Goal: Information Seeking & Learning: Learn about a topic

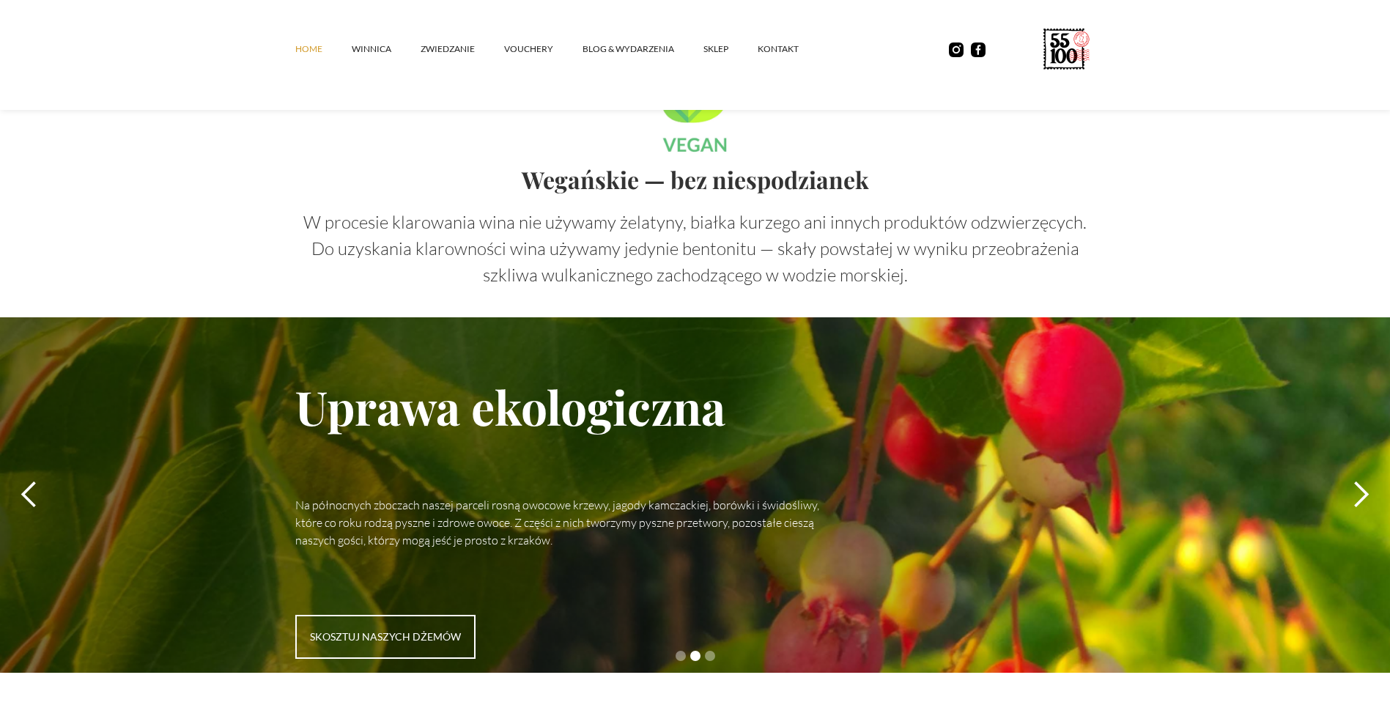
scroll to position [3721, 0]
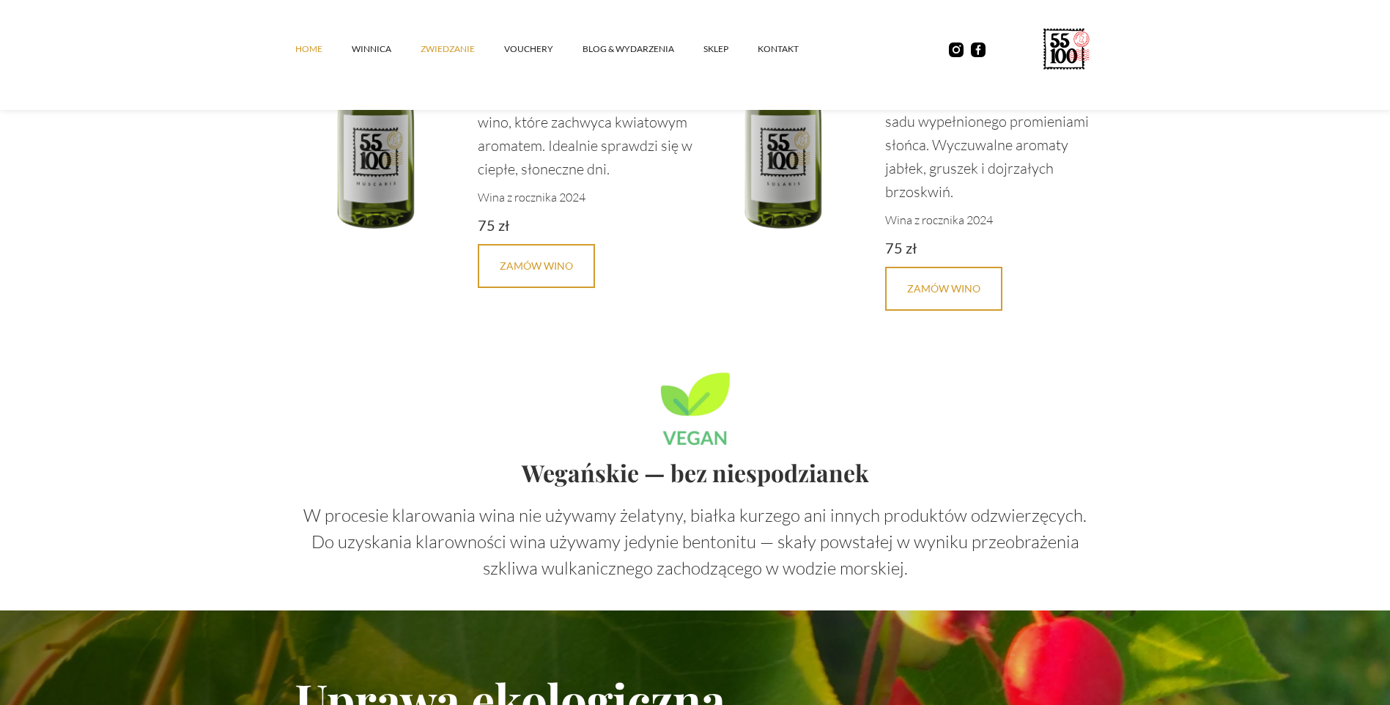
click at [451, 44] on link "ZWIEDZANIE" at bounding box center [463, 49] width 84 height 44
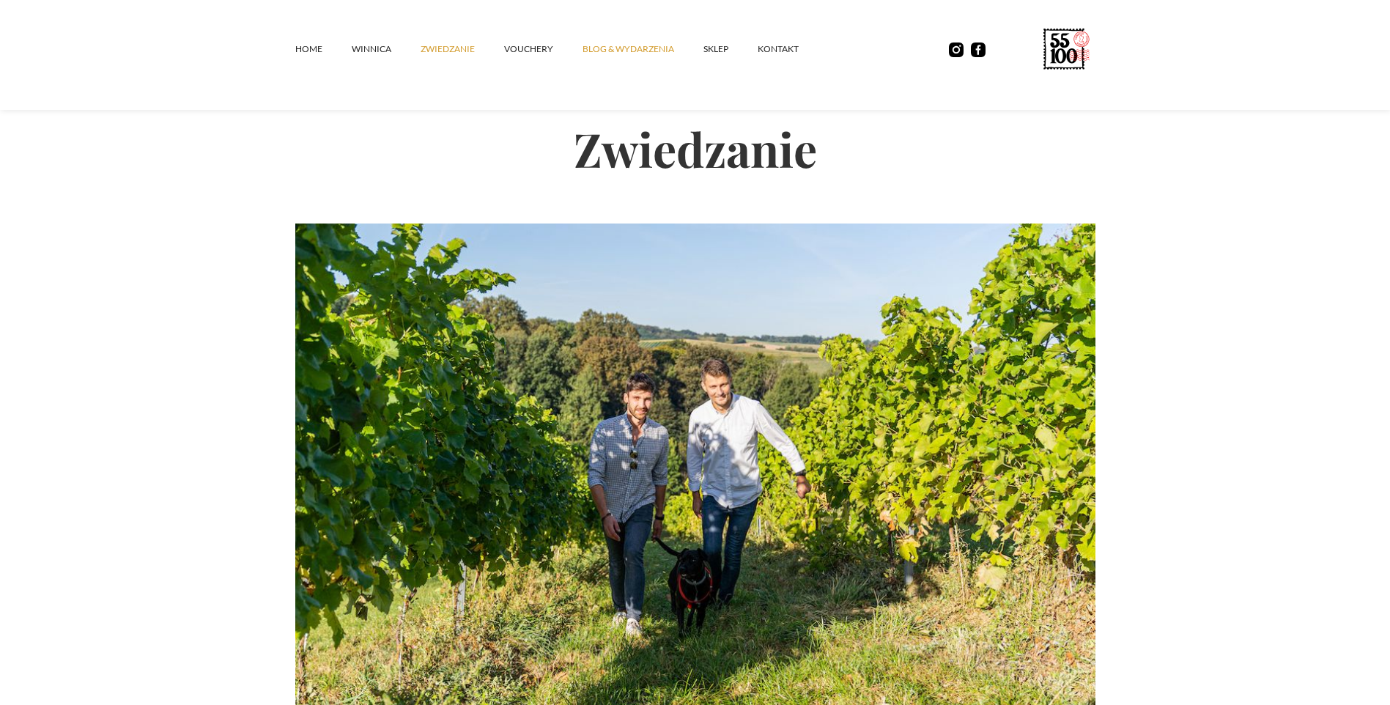
click at [599, 43] on link "Blog & Wydarzenia" at bounding box center [643, 49] width 121 height 44
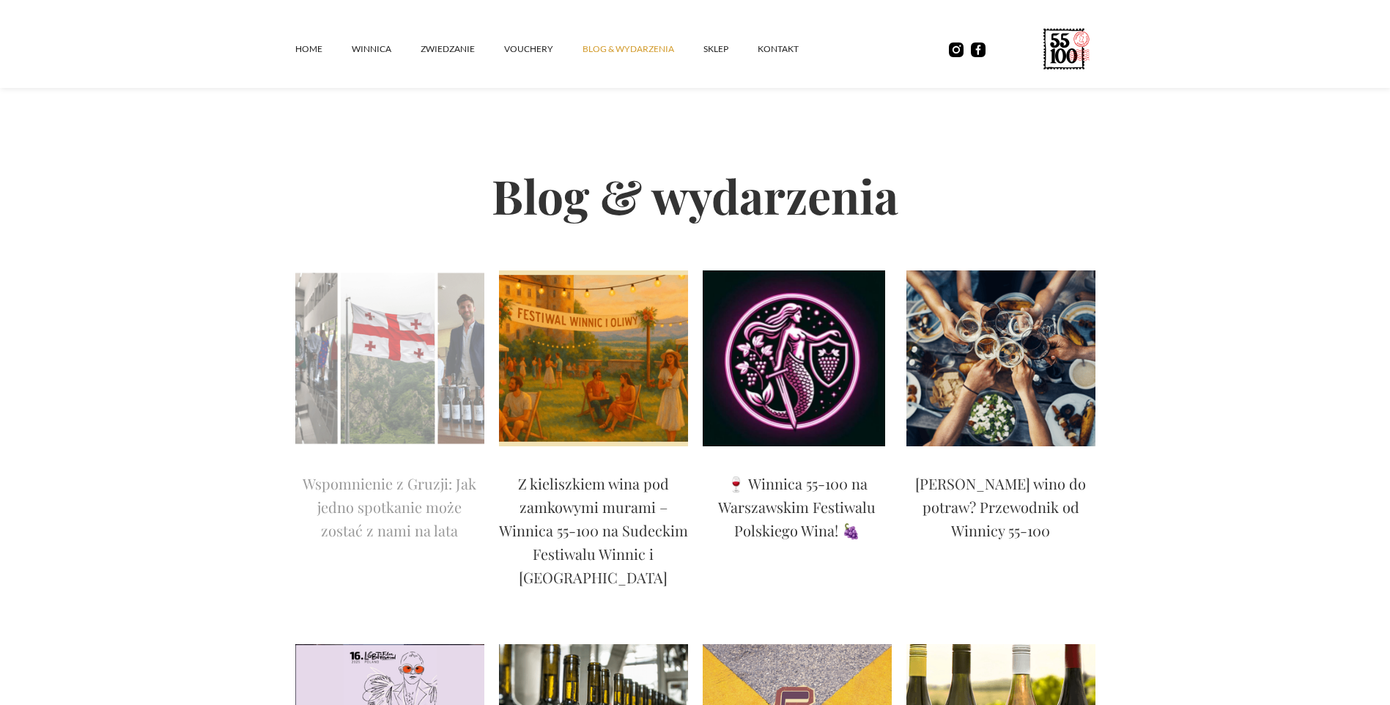
click at [334, 394] on img at bounding box center [389, 358] width 189 height 176
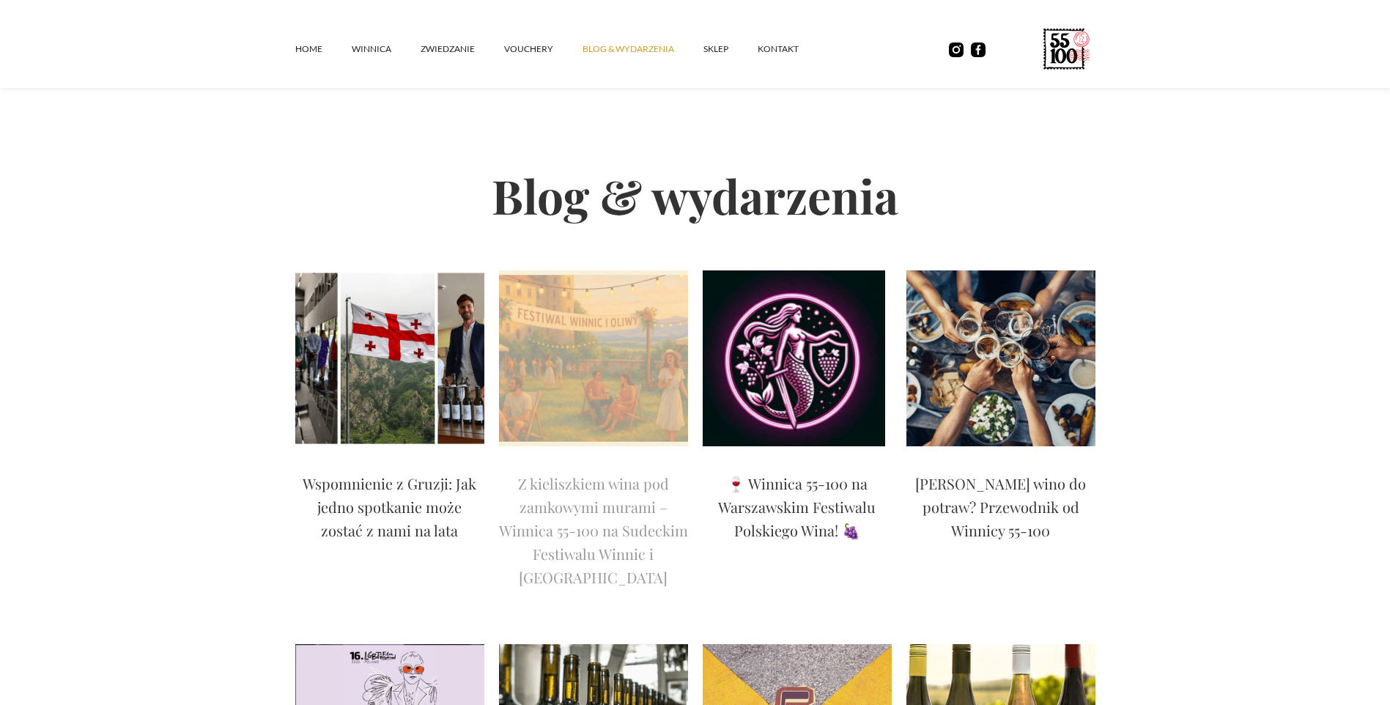
click at [585, 480] on p "Z kieliszkiem wina pod zamkowymi murami – Winnica 55-100 na Sudeckim Festiwalu …" at bounding box center [593, 530] width 189 height 117
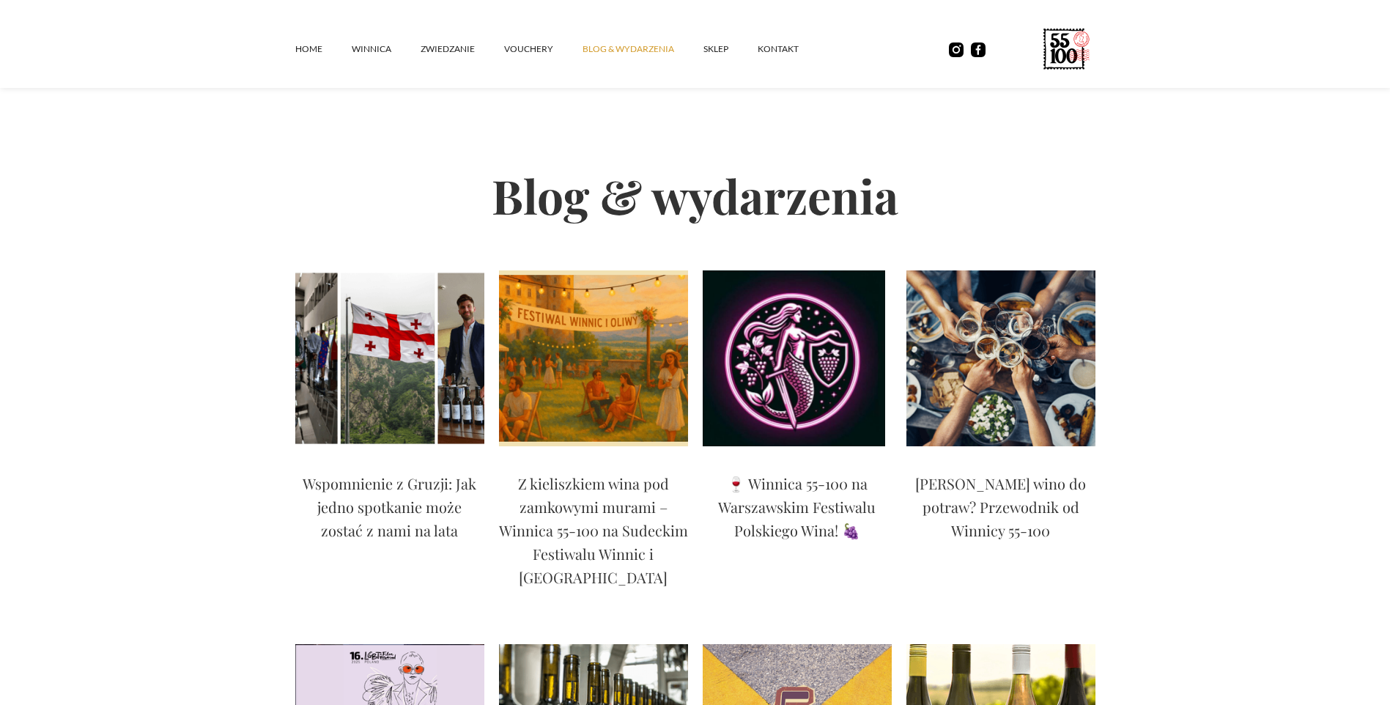
scroll to position [220, 0]
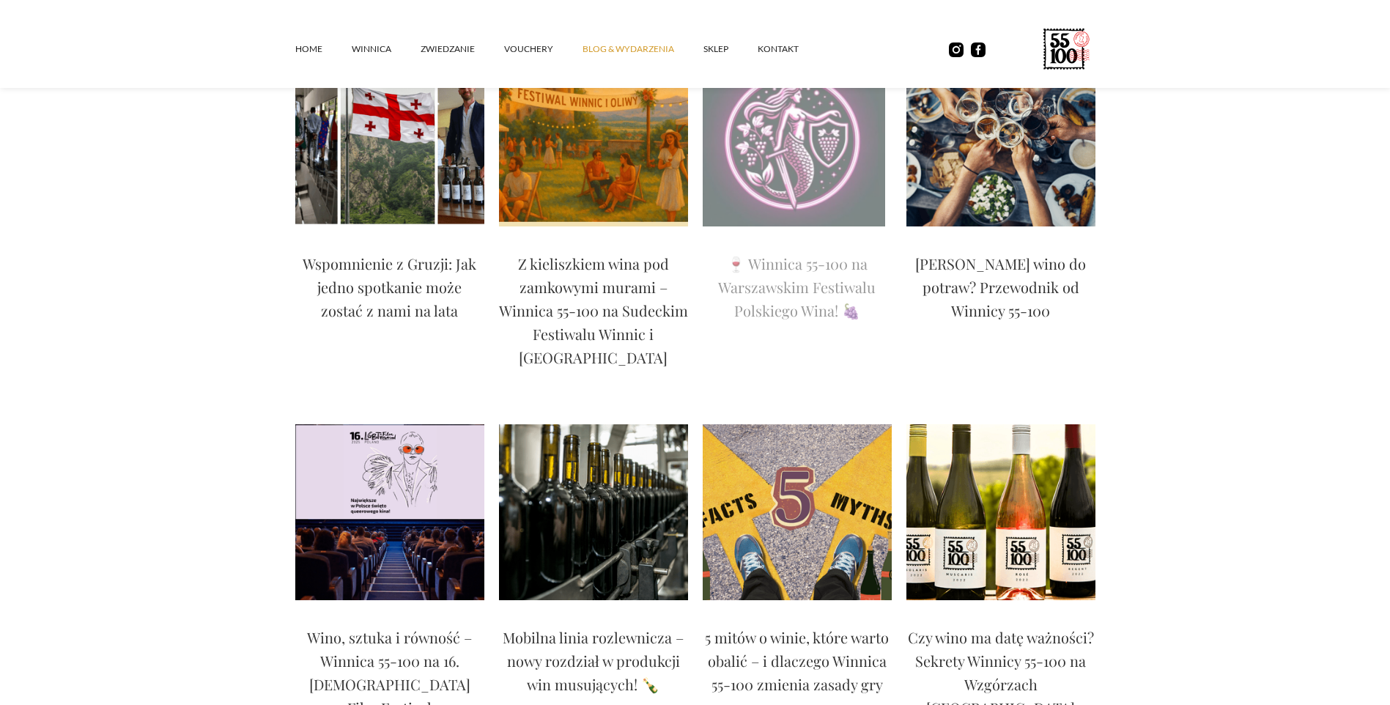
click at [816, 260] on p "🍷 Winnica 55-100 na Warszawskim Festiwalu Polskiego Wina! 🍇" at bounding box center [797, 287] width 189 height 70
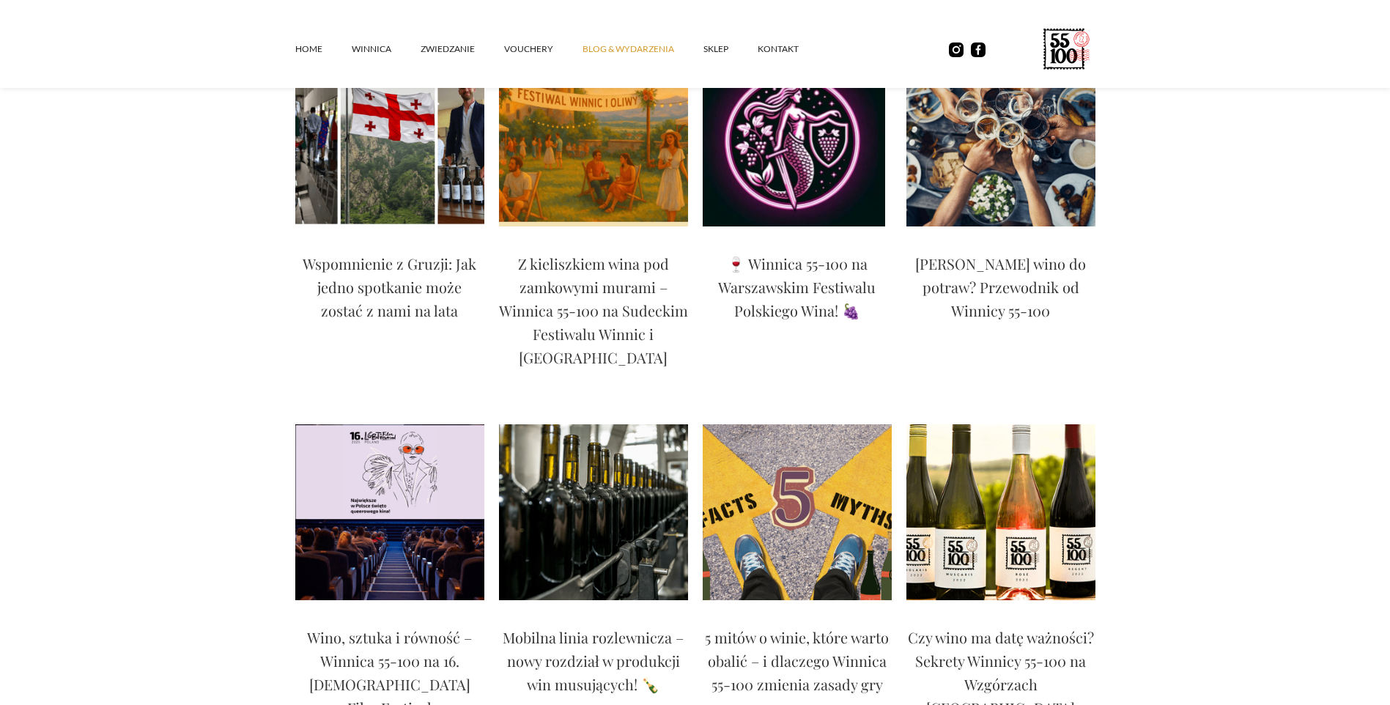
scroll to position [440, 0]
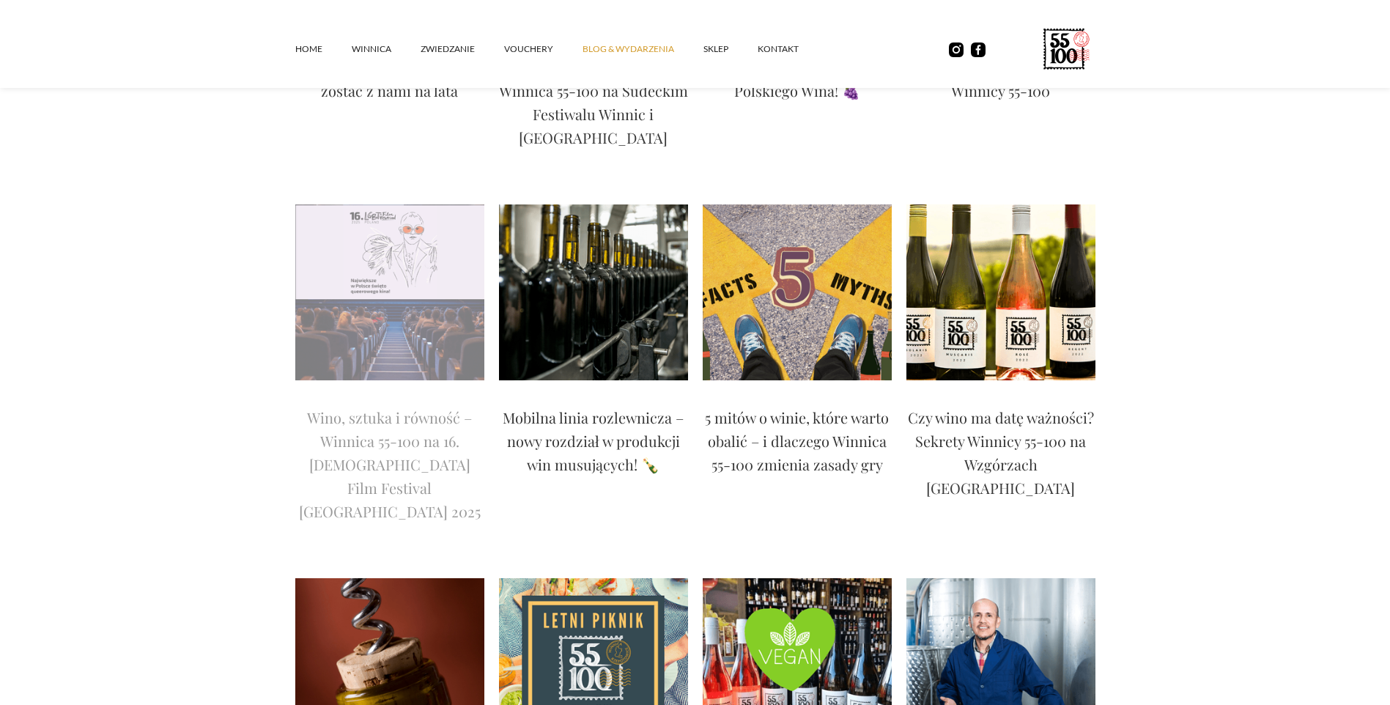
click at [355, 410] on p "Wino, sztuka i równość – Winnica 55-100 na 16. LGBT+ Film Festival Poland 2025" at bounding box center [389, 464] width 189 height 117
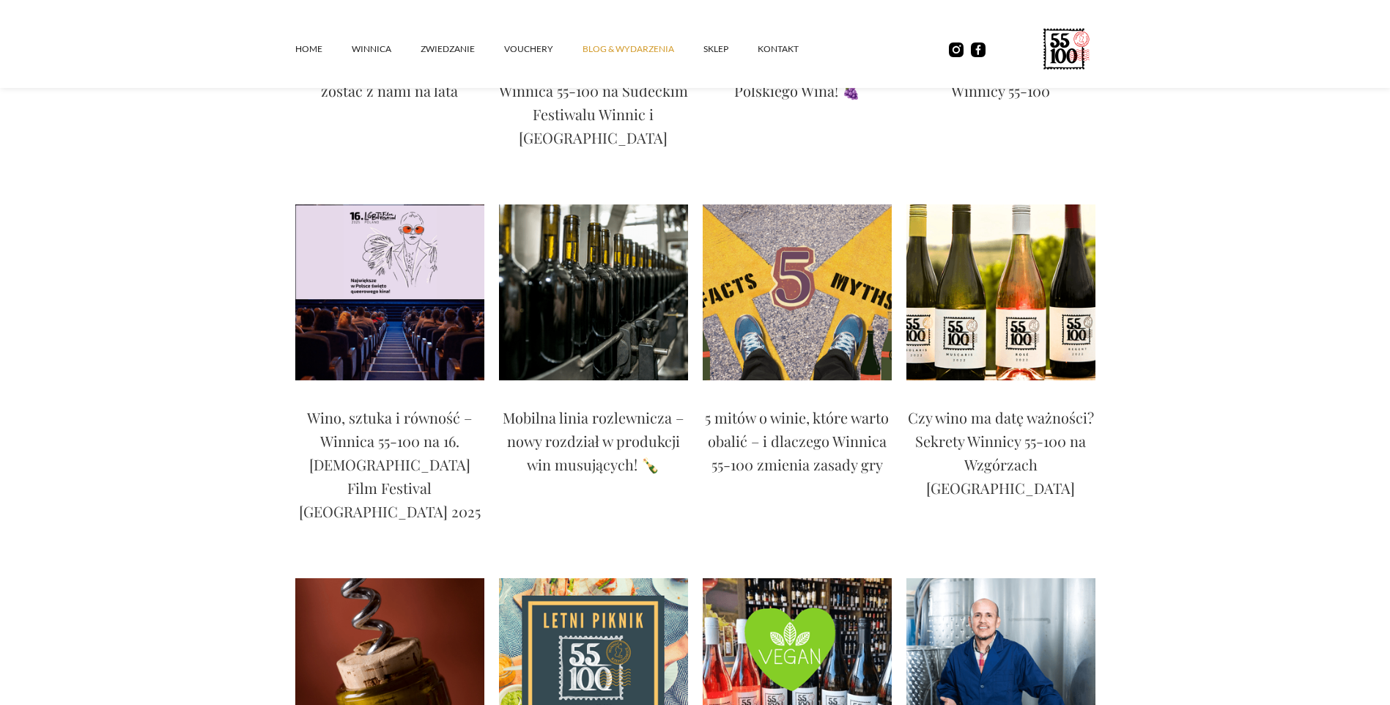
scroll to position [660, 0]
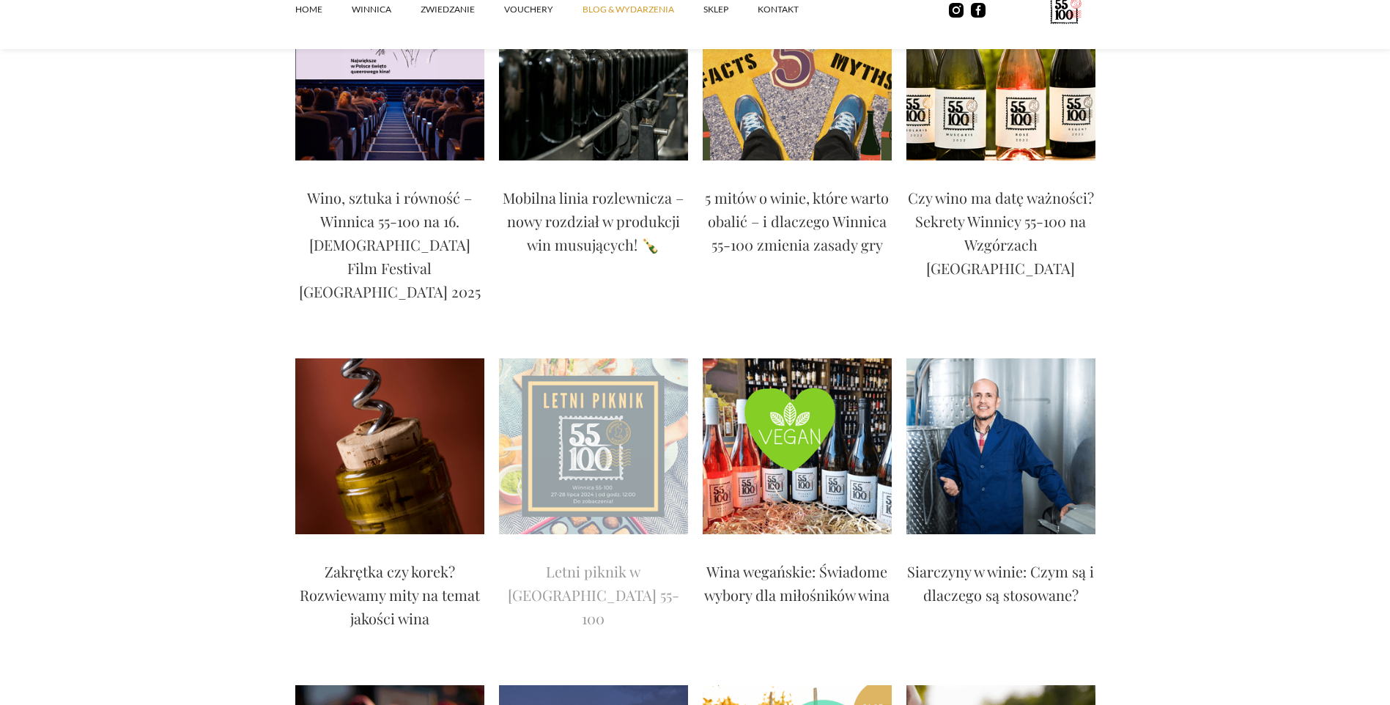
click at [563, 368] on img at bounding box center [593, 446] width 189 height 176
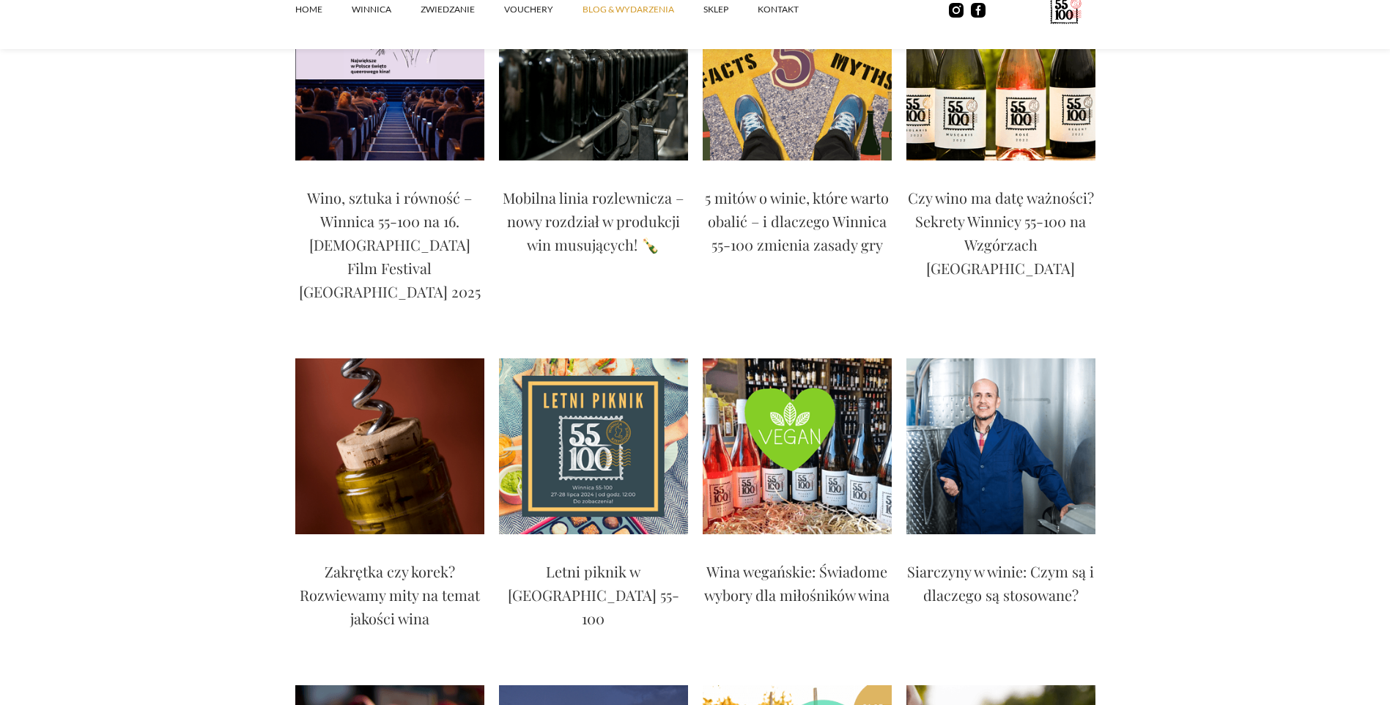
scroll to position [220, 0]
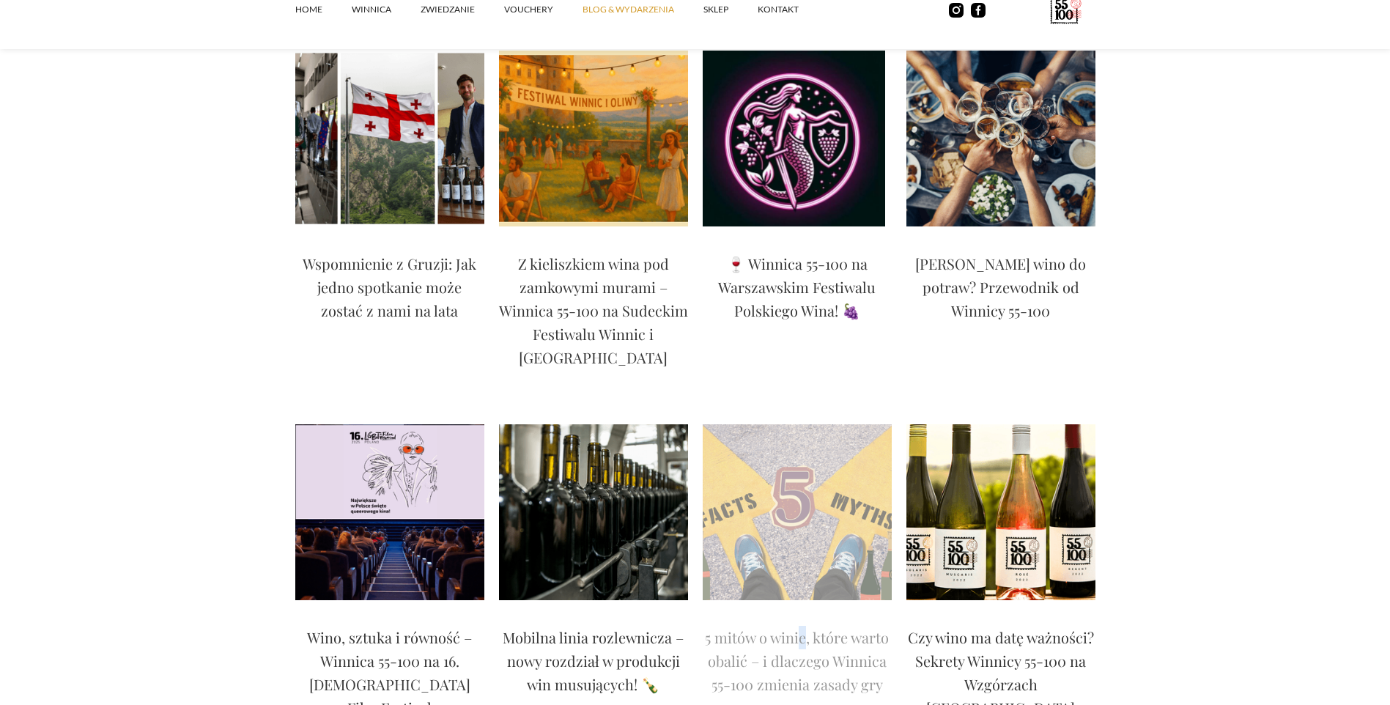
click at [803, 615] on div "5 mitów o winie, które warto obalić – i dlaczego Winnica 55-100 zmienia zasady …" at bounding box center [797, 665] width 189 height 100
drag, startPoint x: 803, startPoint y: 600, endPoint x: 789, endPoint y: 616, distance: 21.3
click at [789, 626] on p "5 mitów o winie, które warto obalić – i dlaczego Winnica 55-100 zmienia zasady …" at bounding box center [797, 661] width 189 height 70
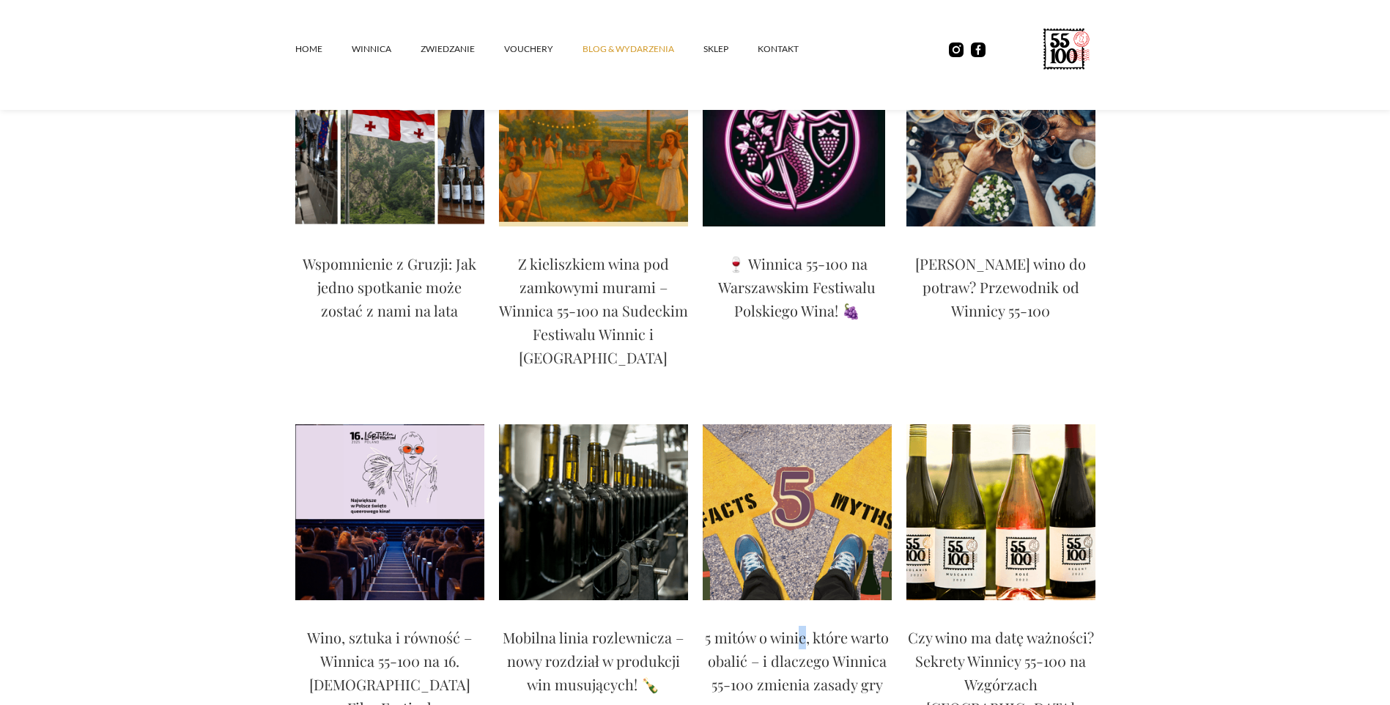
scroll to position [440, 0]
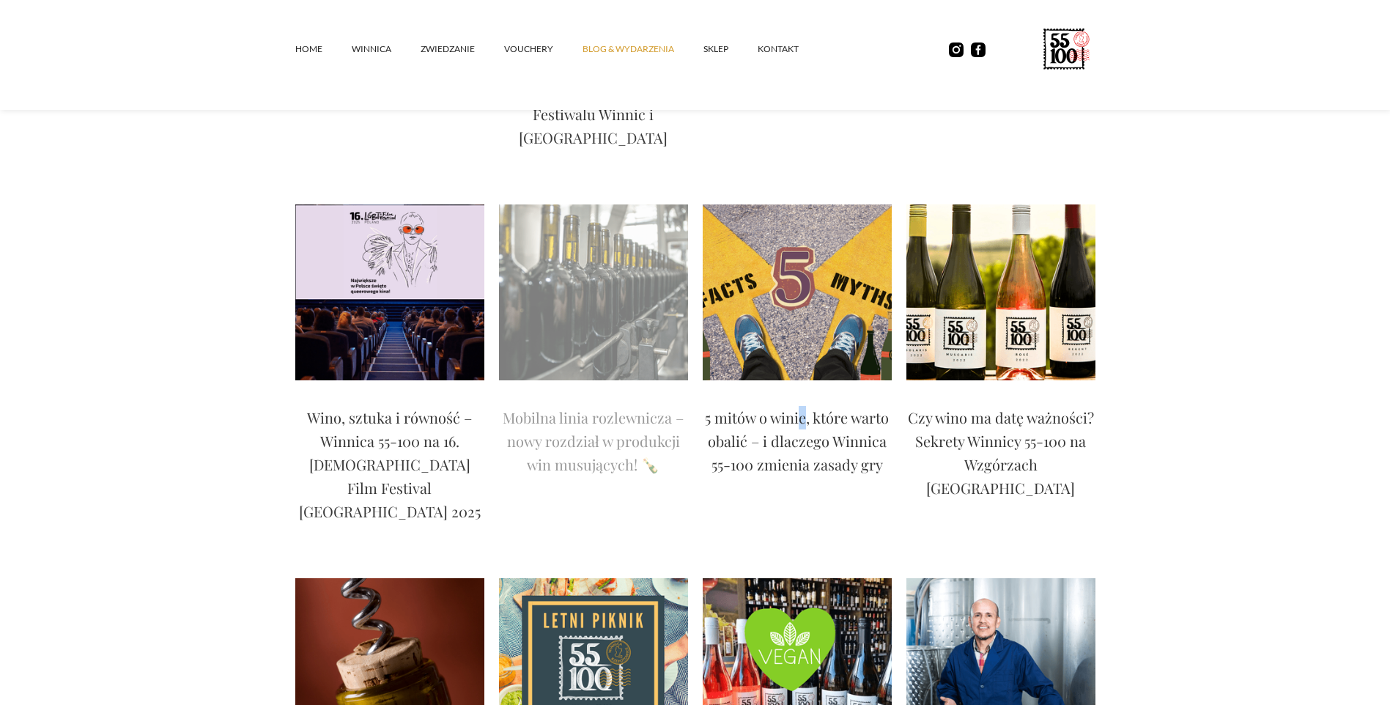
click at [583, 417] on p "Mobilna linia rozlewnicza – nowy rozdział w produkcji win musujących! 🍾" at bounding box center [593, 441] width 189 height 70
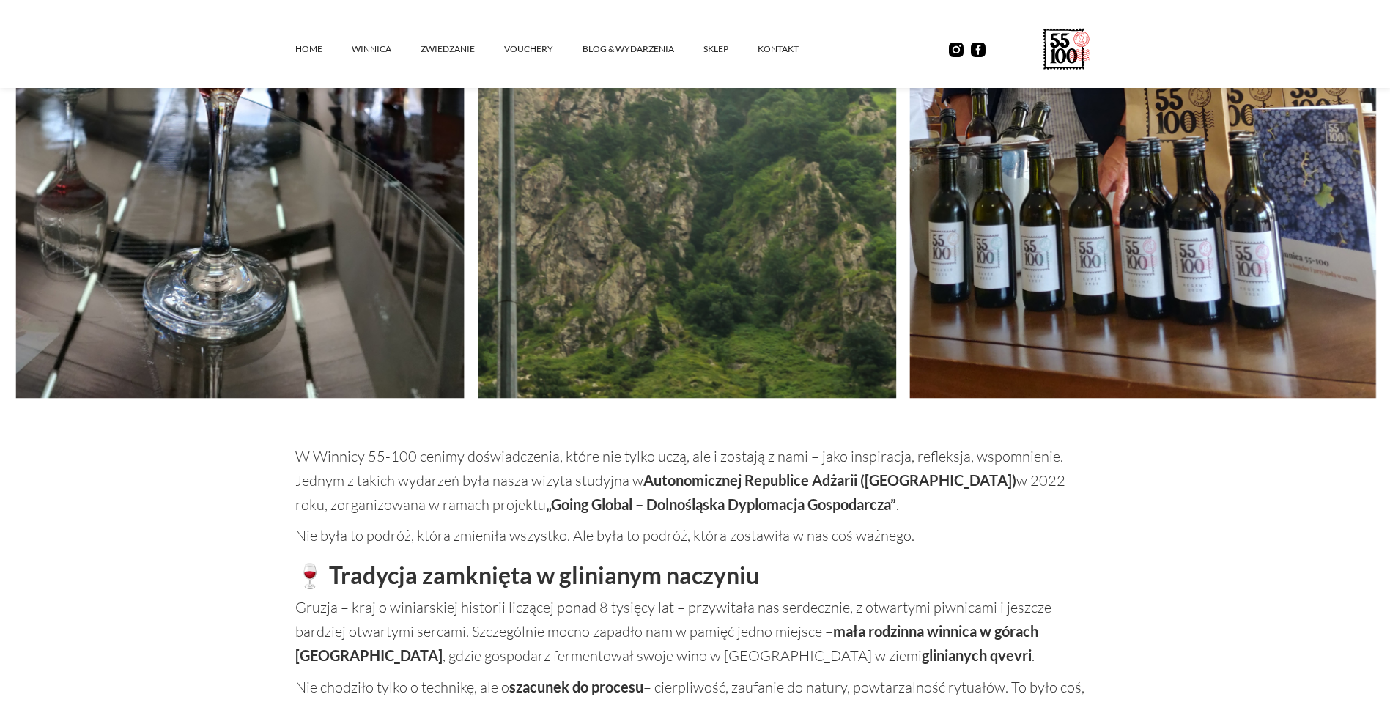
scroll to position [366, 0]
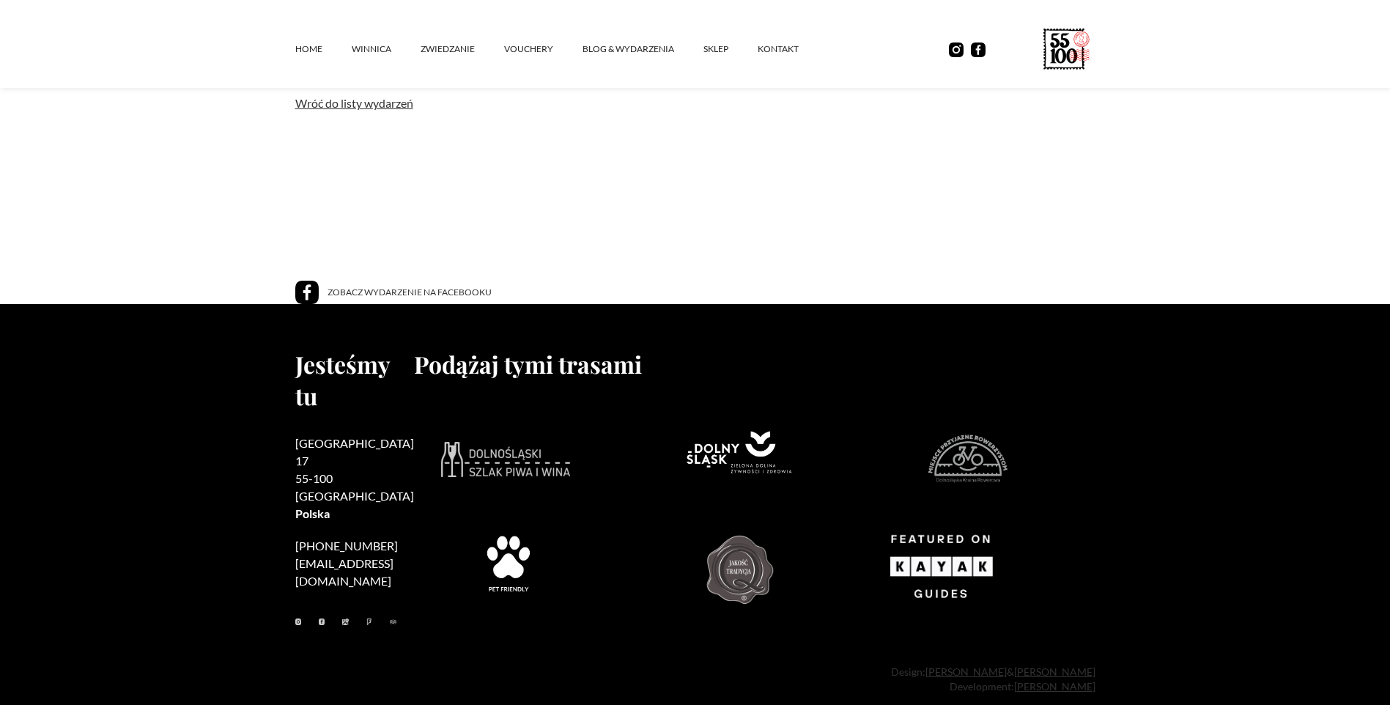
scroll to position [1604, 0]
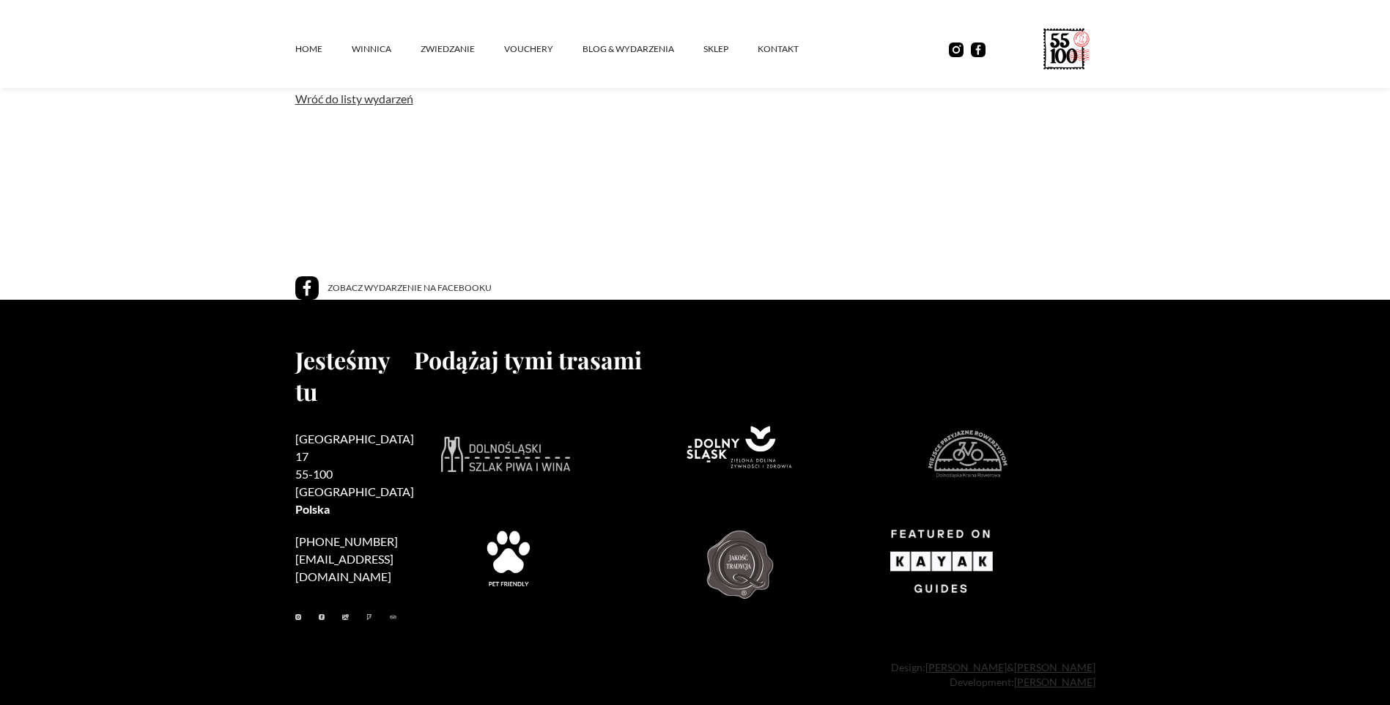
scroll to position [1380, 0]
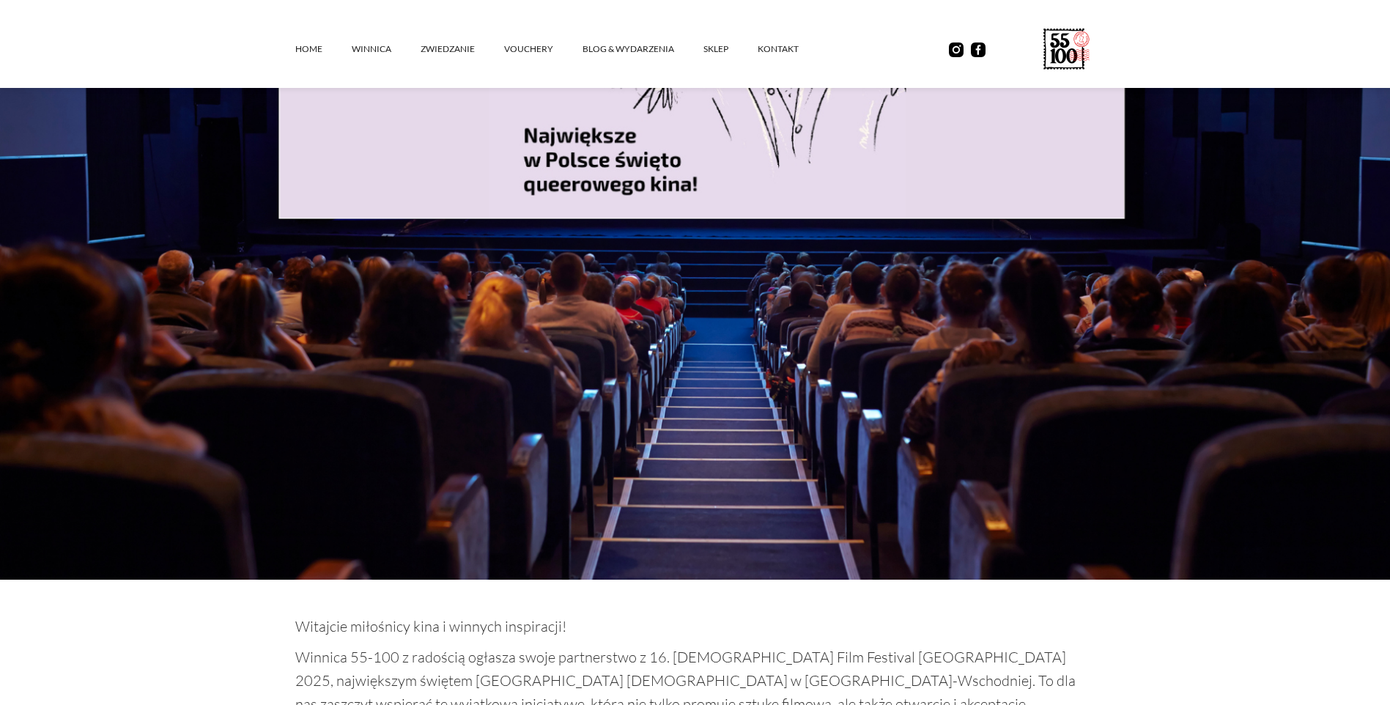
scroll to position [293, 0]
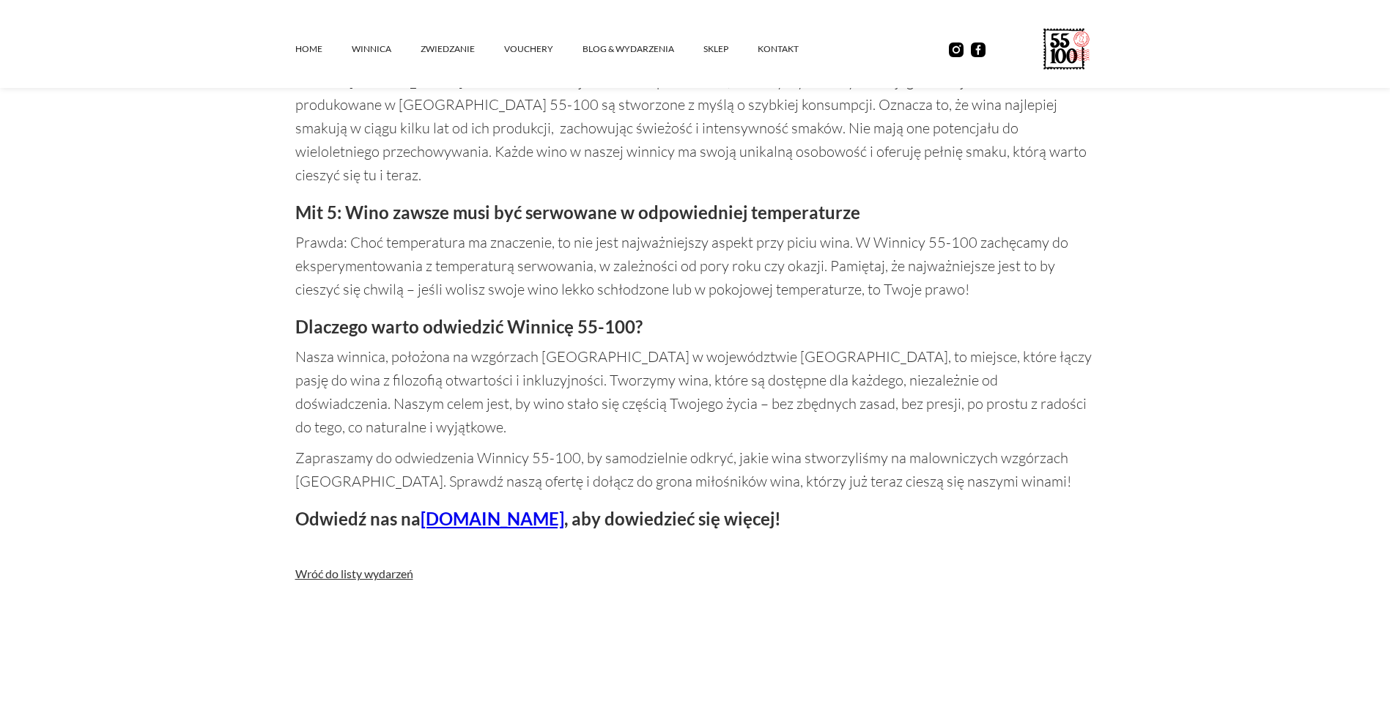
scroll to position [1685, 0]
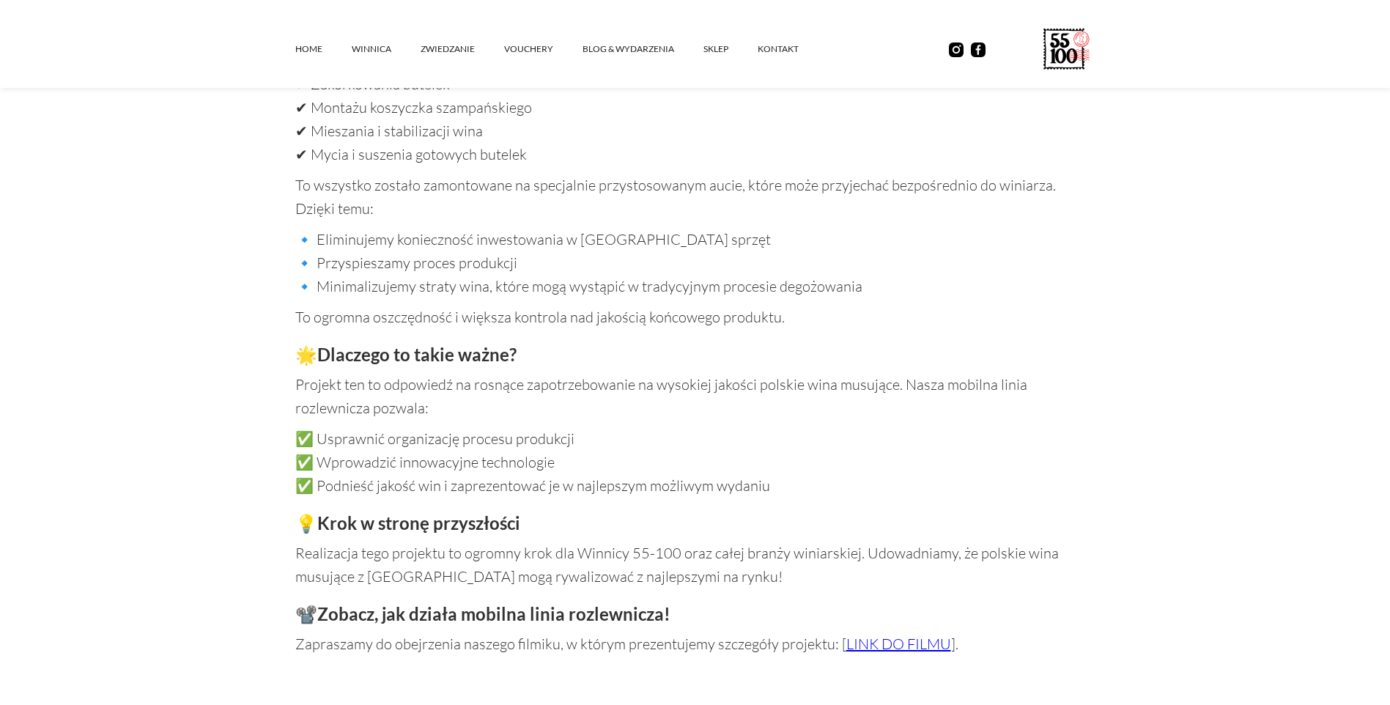
scroll to position [1685, 0]
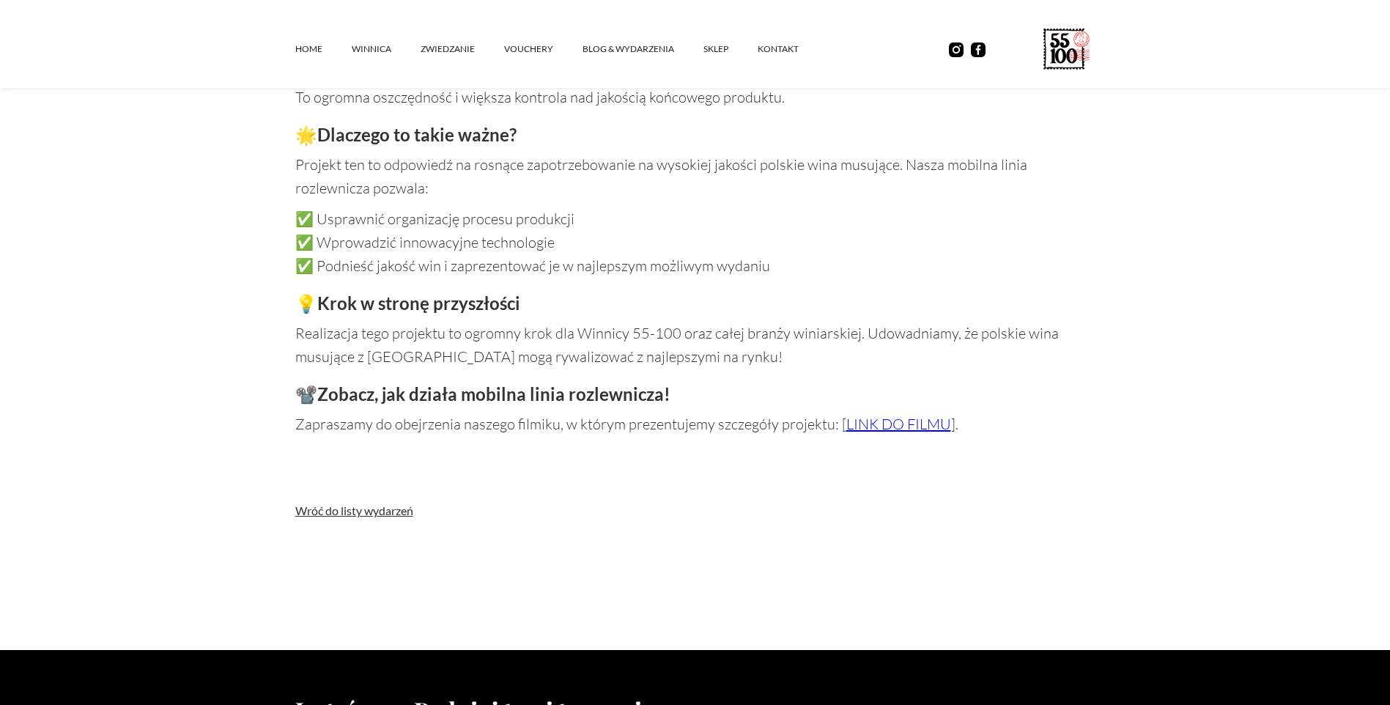
click at [892, 421] on link "LINK DO FILMU" at bounding box center [898, 424] width 105 height 18
